Goal: Task Accomplishment & Management: Manage account settings

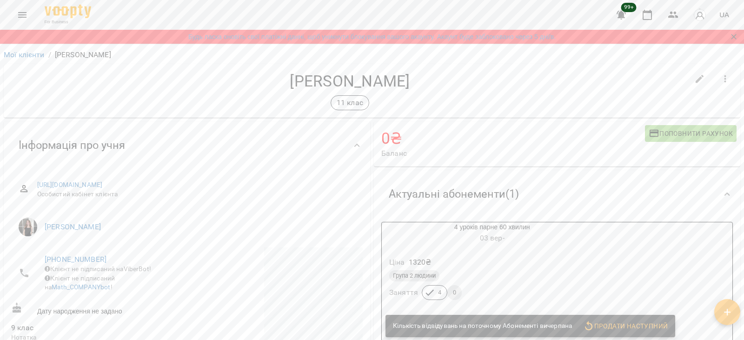
click at [463, 227] on div "4 уроків парне 60 хвилин 03 вер -" at bounding box center [492, 233] width 220 height 22
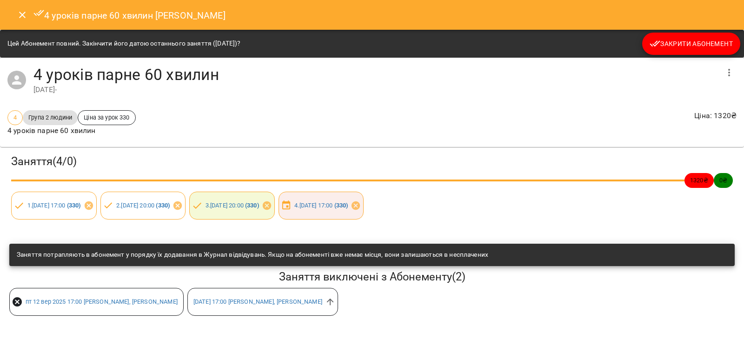
click at [660, 40] on icon "button" at bounding box center [655, 43] width 11 height 11
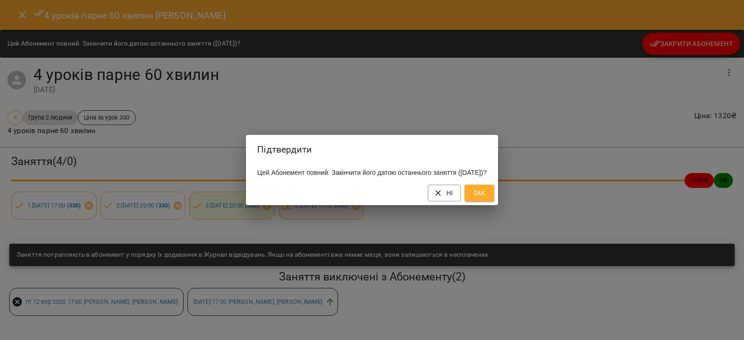
click at [486, 199] on span "Так" at bounding box center [479, 192] width 15 height 11
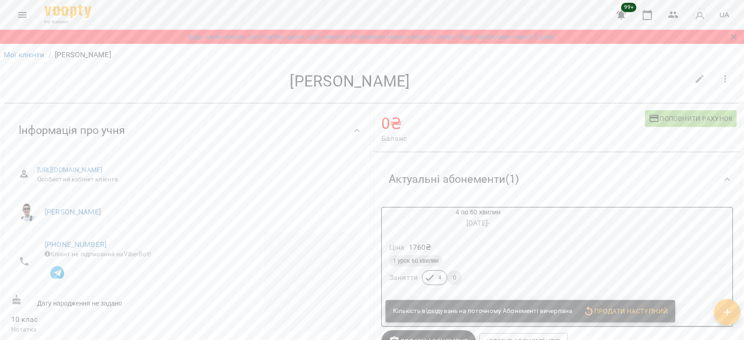
click at [458, 234] on div "Ціна 1760 ₴ 1 урок 60 хвилин Заняття 4 0" at bounding box center [478, 265] width 196 height 67
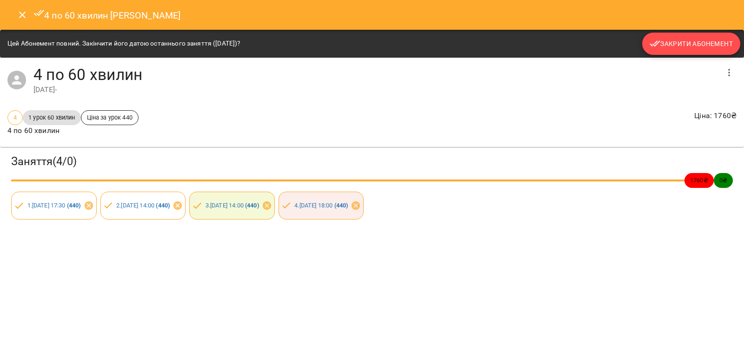
click at [657, 48] on icon "button" at bounding box center [655, 43] width 11 height 11
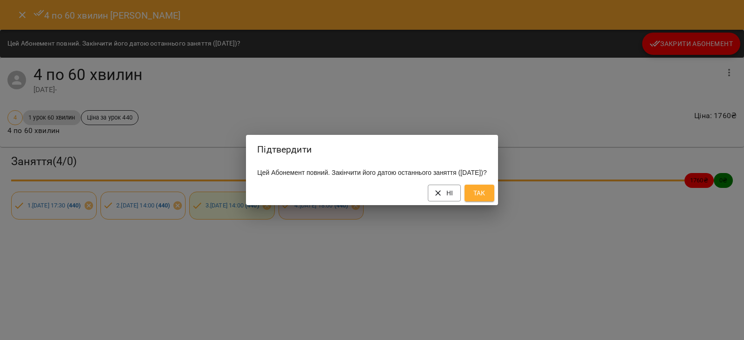
click at [488, 193] on button "Так" at bounding box center [480, 193] width 30 height 17
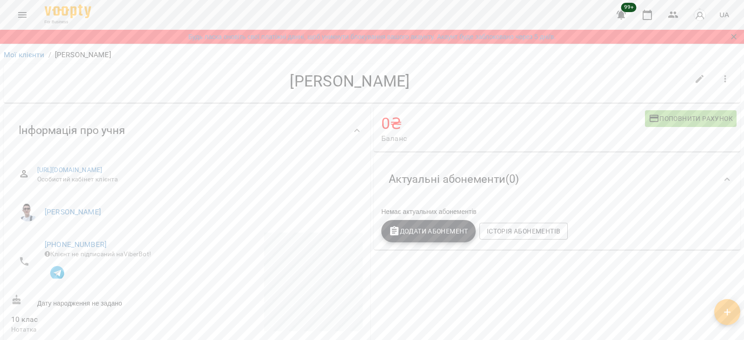
click at [383, 237] on button "Додати Абонемент" at bounding box center [428, 231] width 94 height 22
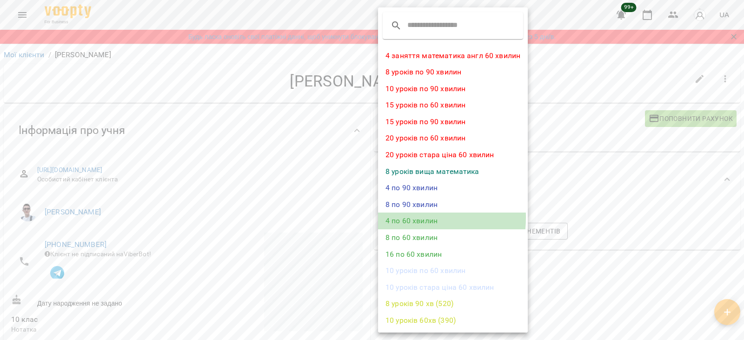
click at [393, 217] on li "4 по 60 хвилин" at bounding box center [453, 221] width 150 height 17
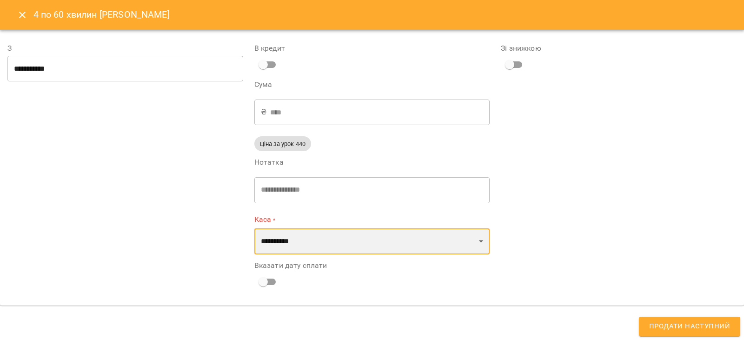
click at [327, 236] on select "**********" at bounding box center [372, 241] width 236 height 26
select select "****"
click at [254, 228] on select "**********" at bounding box center [372, 241] width 236 height 26
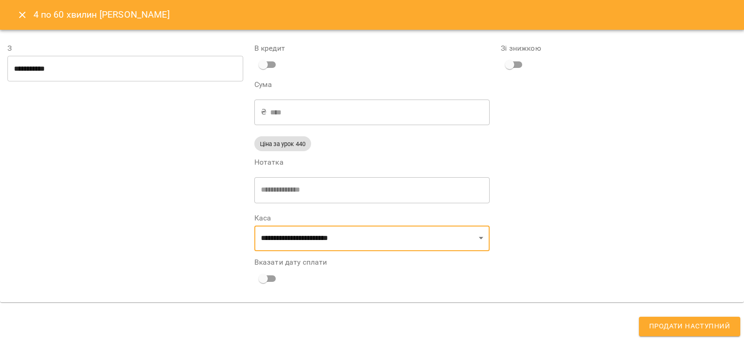
click at [667, 334] on button "Продати наступний" at bounding box center [689, 327] width 101 height 20
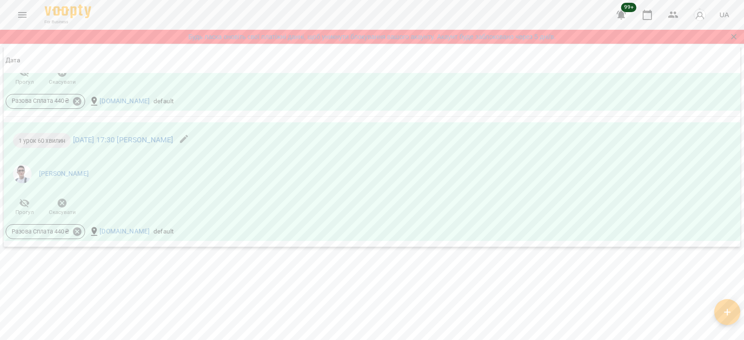
scroll to position [1299, 0]
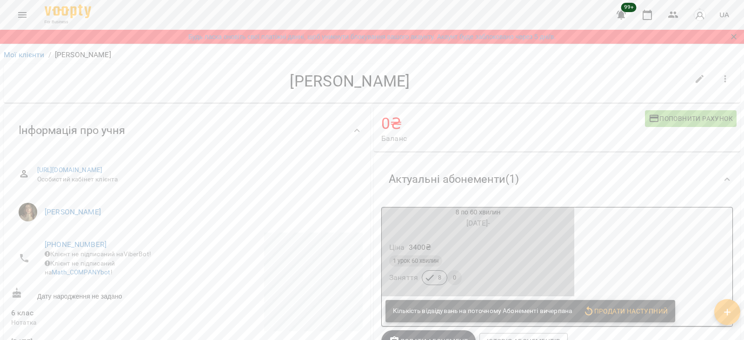
click at [393, 234] on div "Ціна 3400 ₴ 1 урок 60 хвилин Заняття 8 0" at bounding box center [478, 265] width 196 height 67
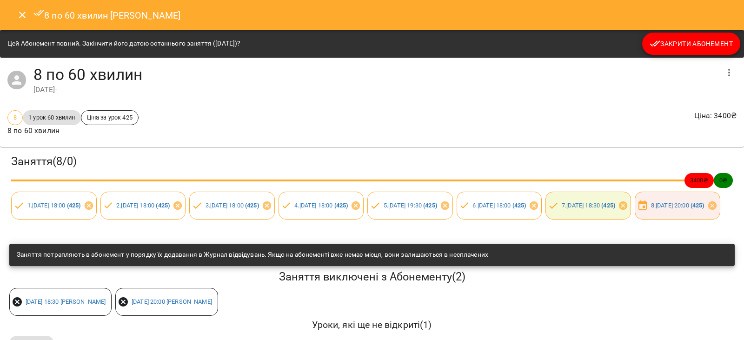
click at [668, 29] on div "8 по 60 хвилин [PERSON_NAME]" at bounding box center [372, 15] width 744 height 30
click at [664, 53] on button "Закрити Абонемент" at bounding box center [691, 44] width 98 height 22
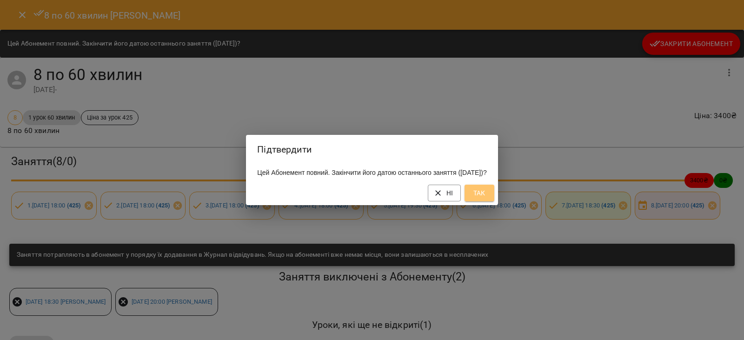
click at [485, 196] on button "Так" at bounding box center [480, 193] width 30 height 17
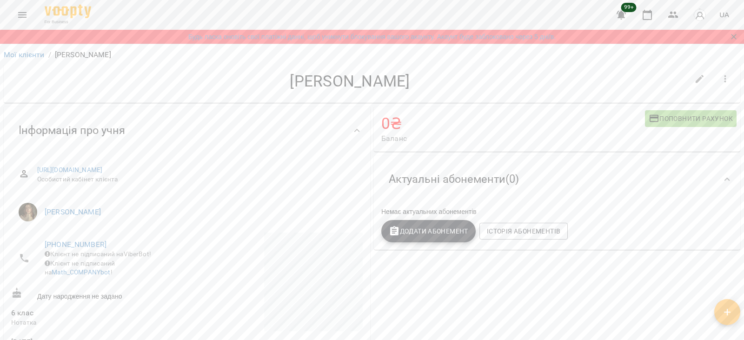
click at [390, 232] on icon "button" at bounding box center [394, 230] width 8 height 9
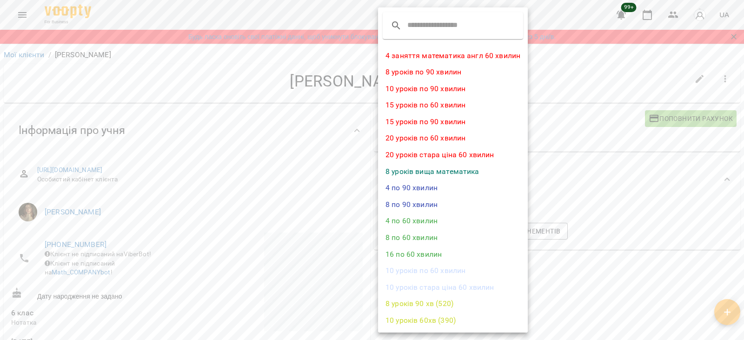
click at [398, 213] on li "4 по 60 хвилин" at bounding box center [453, 221] width 150 height 17
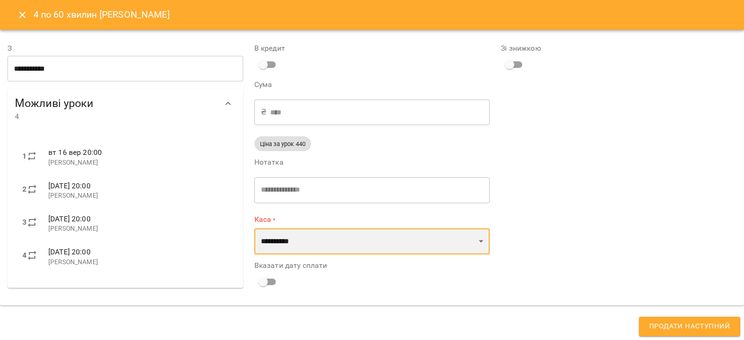
drag, startPoint x: 267, startPoint y: 236, endPoint x: 272, endPoint y: 236, distance: 5.6
click at [267, 236] on select "**********" at bounding box center [372, 241] width 236 height 26
select select "****"
click at [254, 228] on select "**********" at bounding box center [372, 241] width 236 height 26
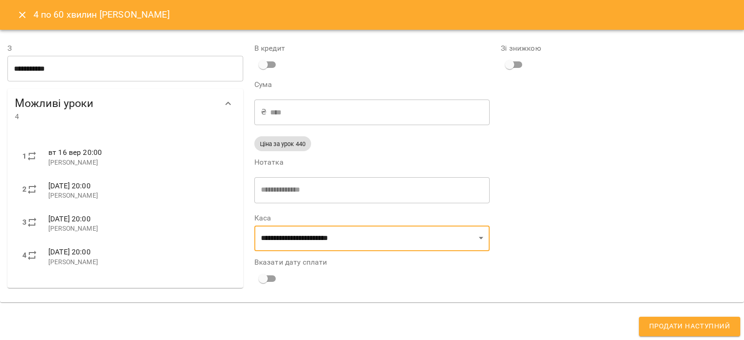
click at [683, 328] on span "Продати наступний" at bounding box center [689, 327] width 81 height 12
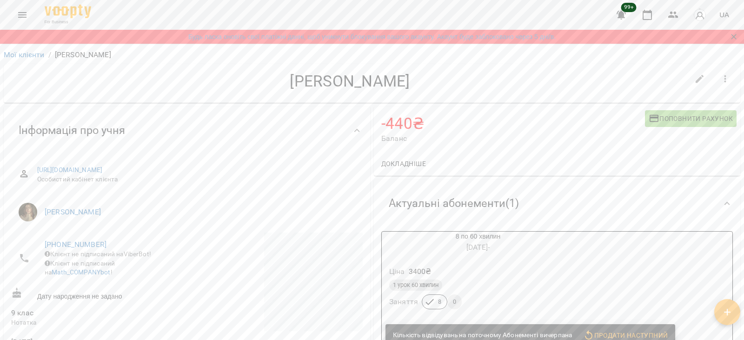
drag, startPoint x: 272, startPoint y: 82, endPoint x: 432, endPoint y: 85, distance: 159.6
click at [432, 85] on h4 "Марія Боголюбська" at bounding box center [350, 81] width 678 height 19
copy h4 "Марія Боголюбська"
click at [474, 243] on h6 "18 серп -" at bounding box center [478, 247] width 193 height 13
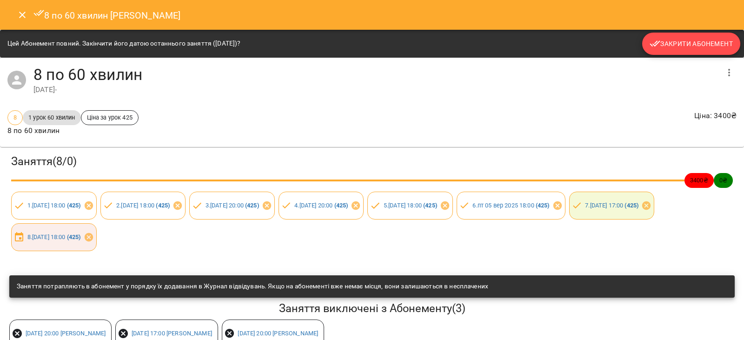
click at [650, 44] on icon "button" at bounding box center [655, 43] width 11 height 11
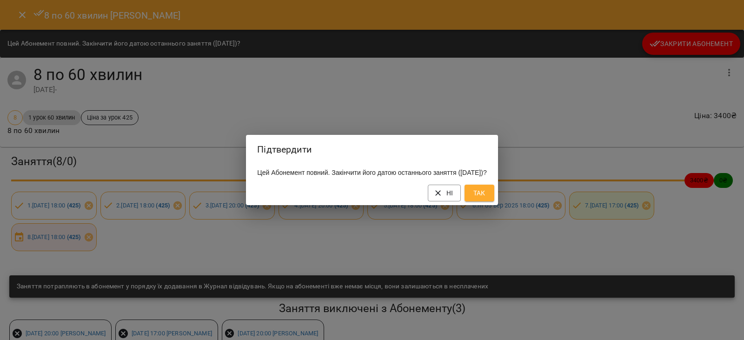
click at [494, 188] on div "Підтвердити Цей Абонемент повний. Закінчити його датою останнього заняття (19 в…" at bounding box center [372, 170] width 252 height 70
click at [487, 194] on span "Так" at bounding box center [479, 192] width 15 height 11
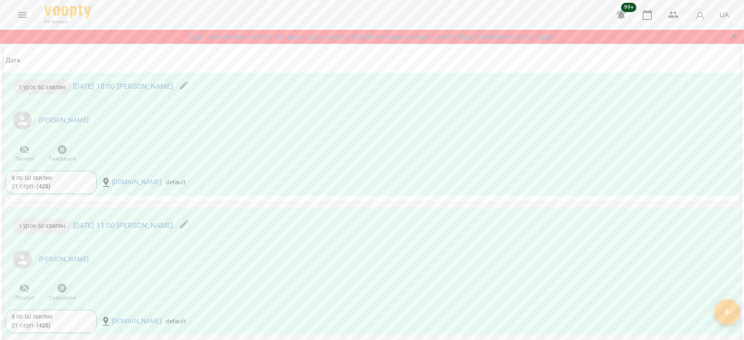
scroll to position [938, 0]
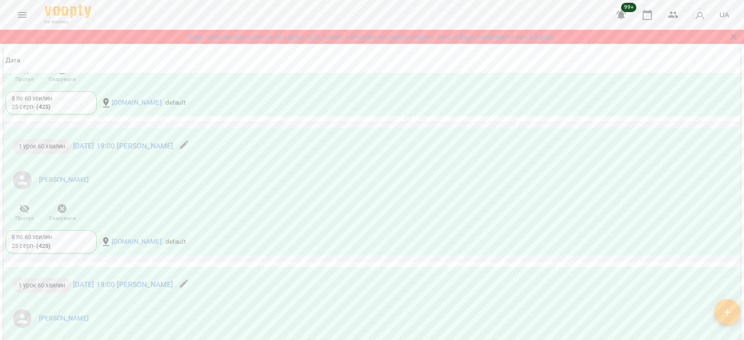
scroll to position [698, 0]
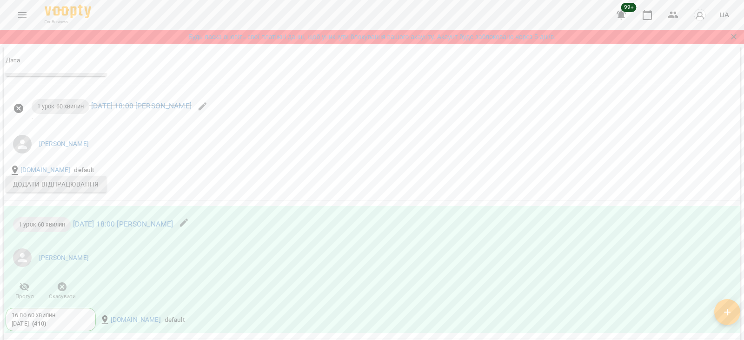
scroll to position [1303, 0]
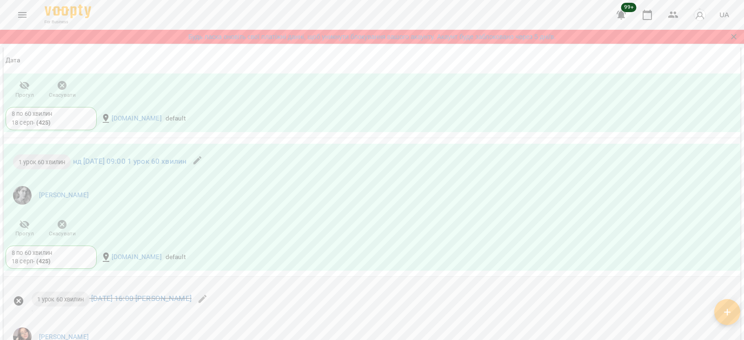
scroll to position [264, 0]
